Goal: Task Accomplishment & Management: Manage account settings

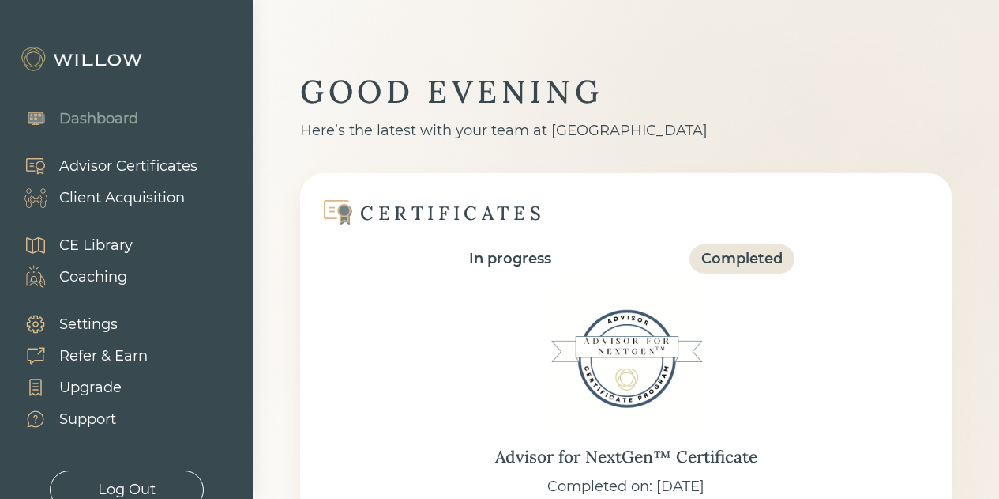
scroll to position [553, 0]
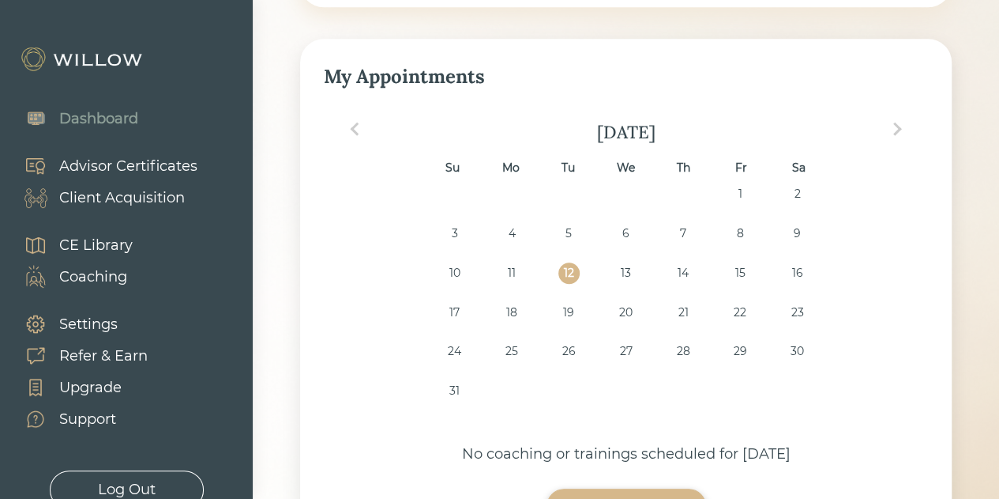
click at [122, 204] on div "Client Acquisition" at bounding box center [122, 197] width 126 height 21
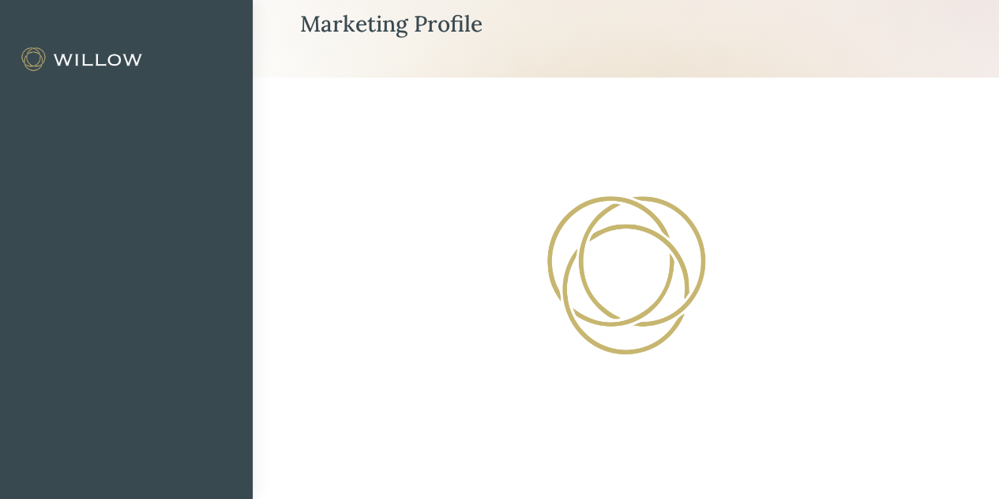
select select "3"
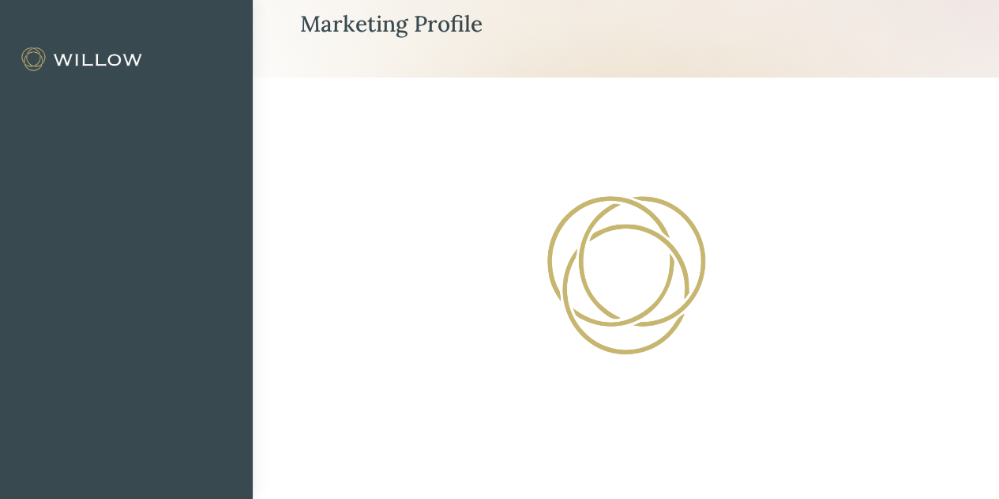
select select "3"
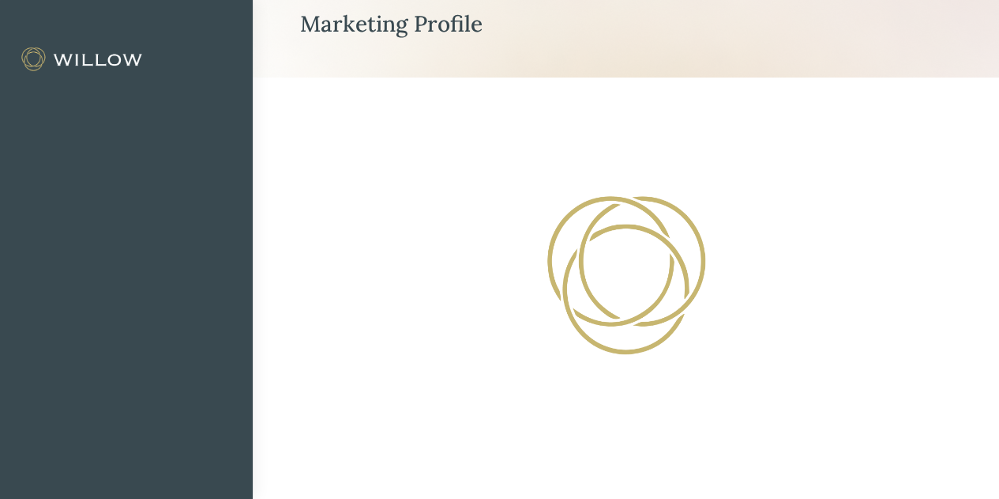
select select "3"
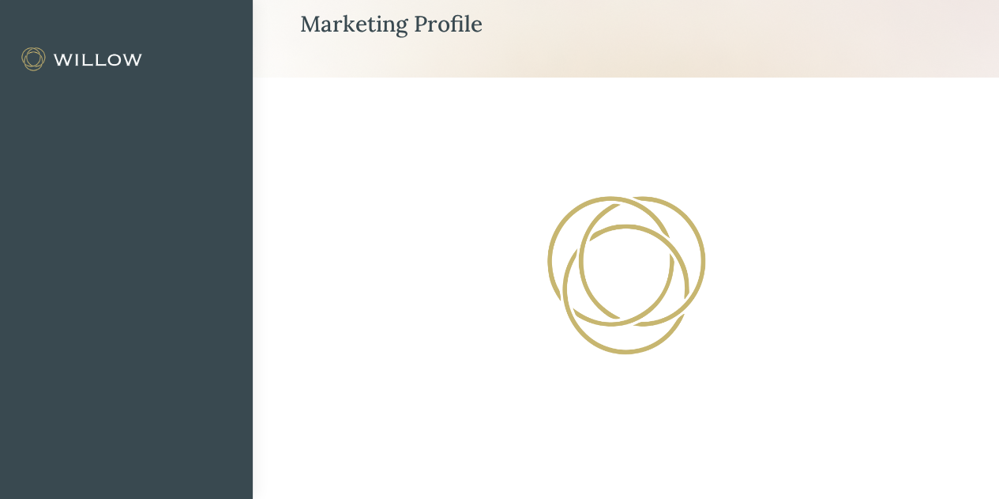
select select "3"
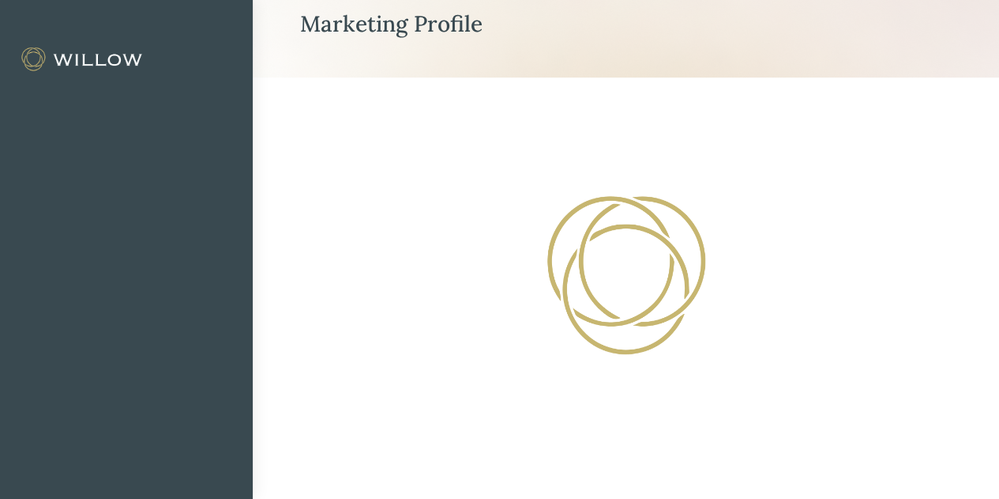
select select "3"
select select "1"
select select "3"
select select "2"
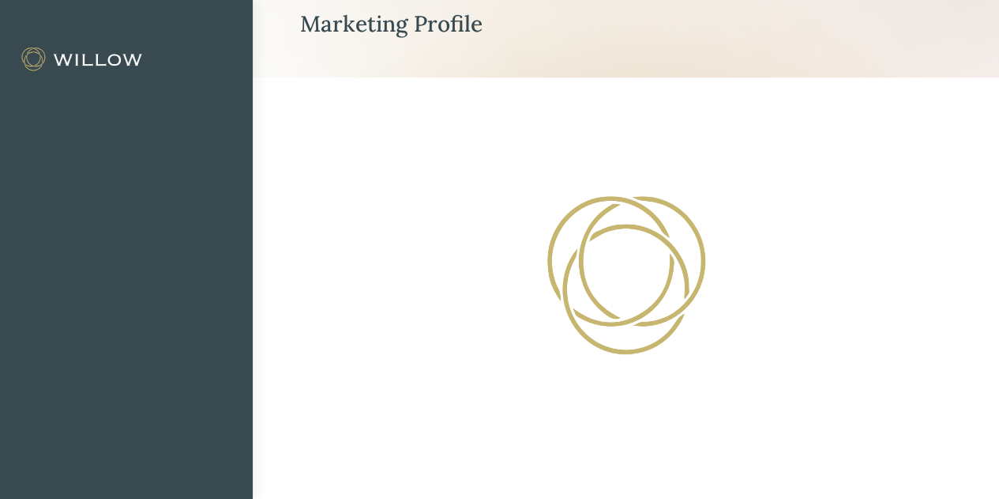
select select "2"
select select "10"
select select "1"
select select "2"
